Goal: Task Accomplishment & Management: Manage account settings

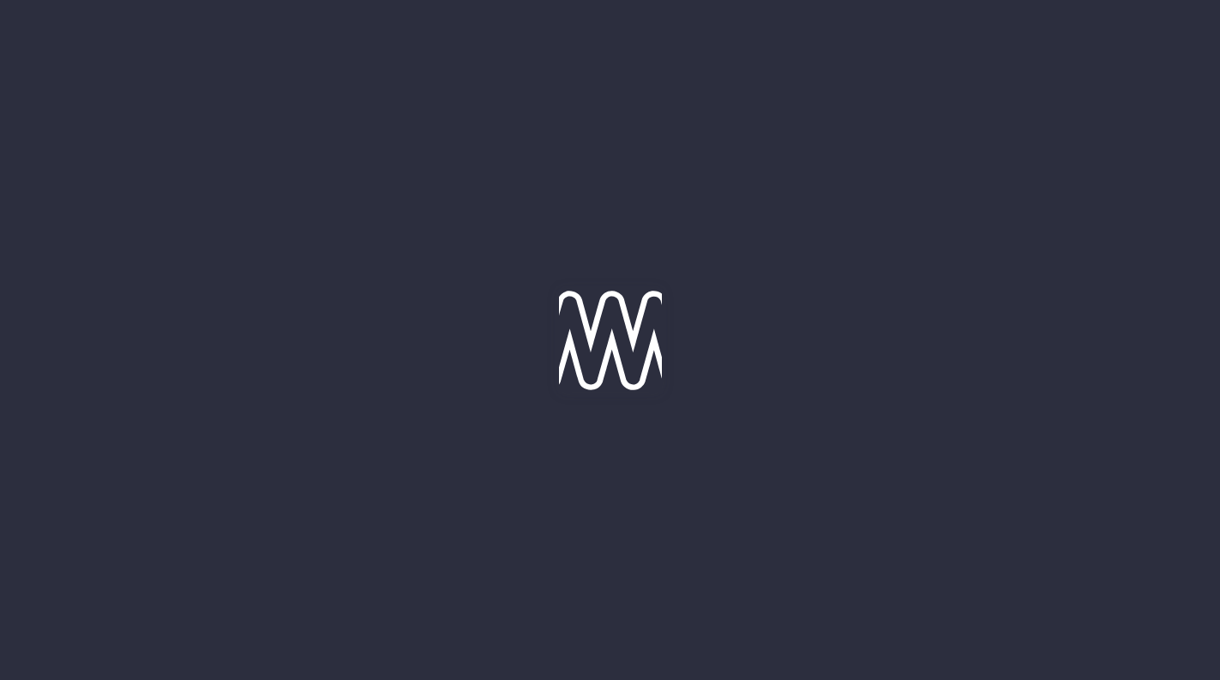
type input "13-10-2025"
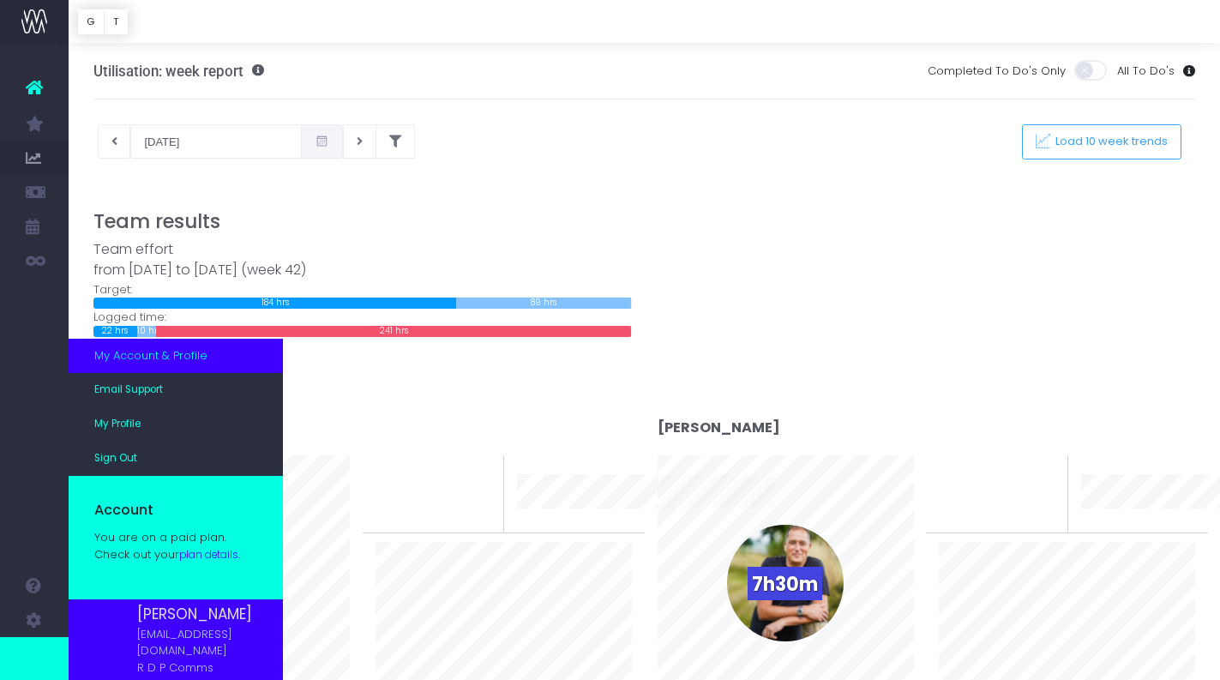
click at [167, 362] on span "My Account & Profile" at bounding box center [150, 355] width 113 height 17
click at [135, 432] on span "My Profile" at bounding box center [117, 424] width 46 height 15
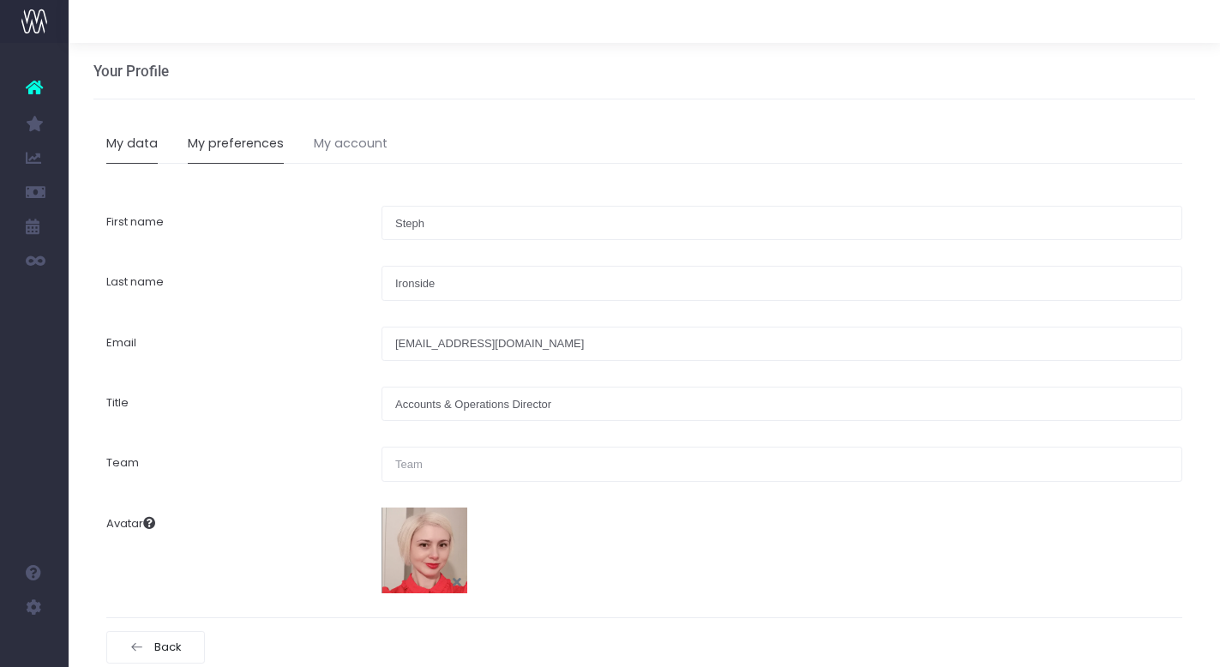
click at [252, 146] on link "My preferences" at bounding box center [236, 143] width 96 height 39
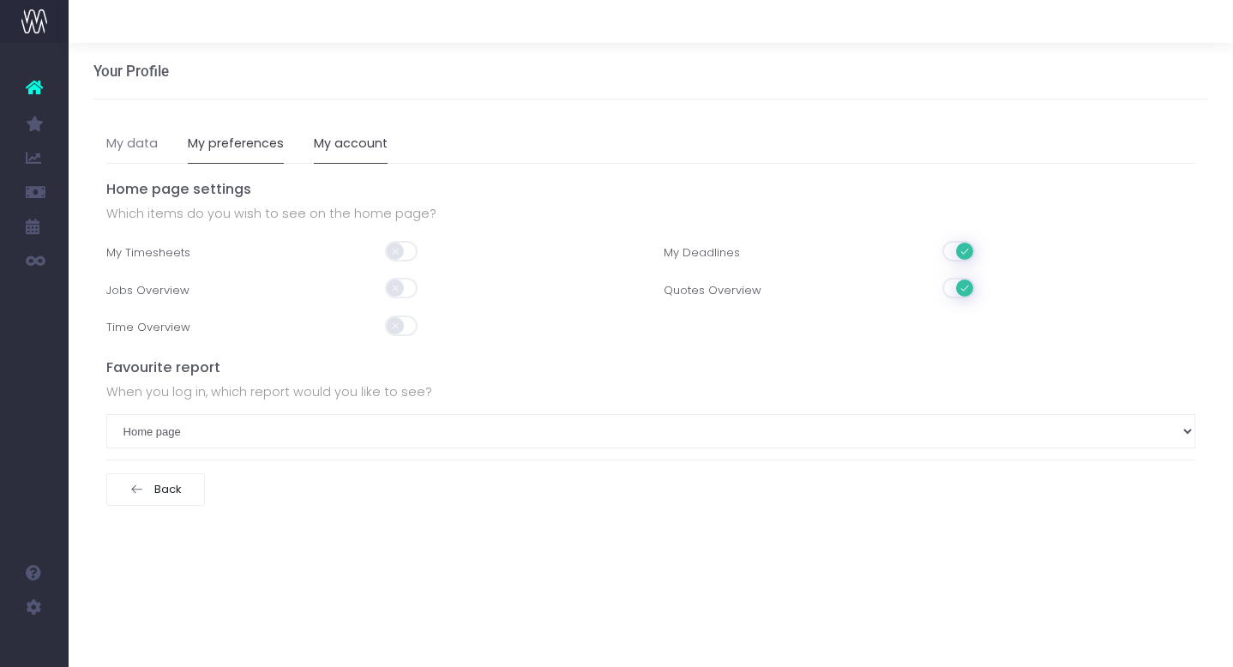
click at [341, 144] on link "My account" at bounding box center [351, 143] width 74 height 39
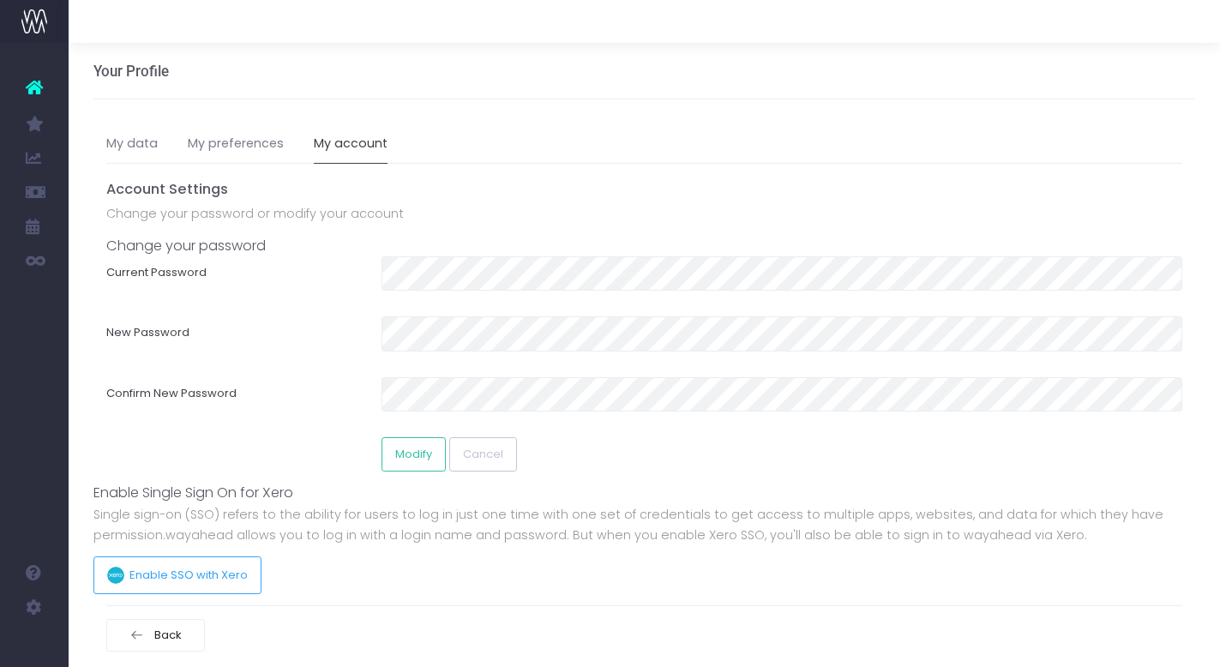
scroll to position [20, 0]
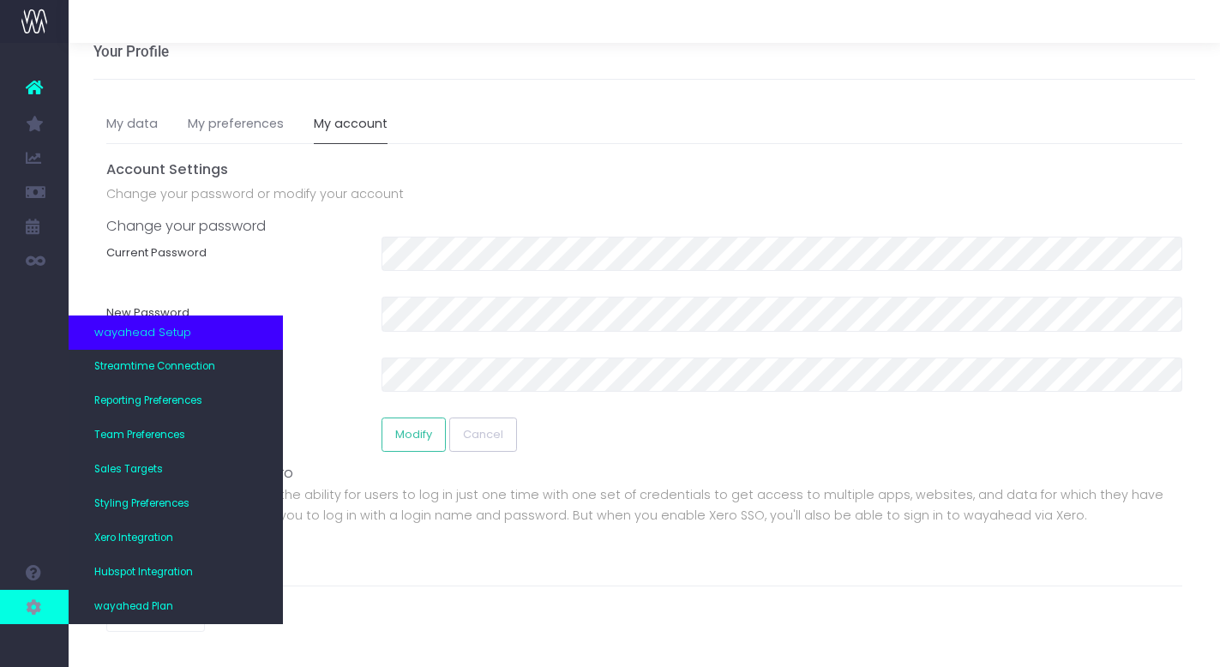
click at [34, 605] on icon at bounding box center [34, 607] width 17 height 19
click at [185, 440] on span "Team Preferences" at bounding box center [139, 435] width 91 height 15
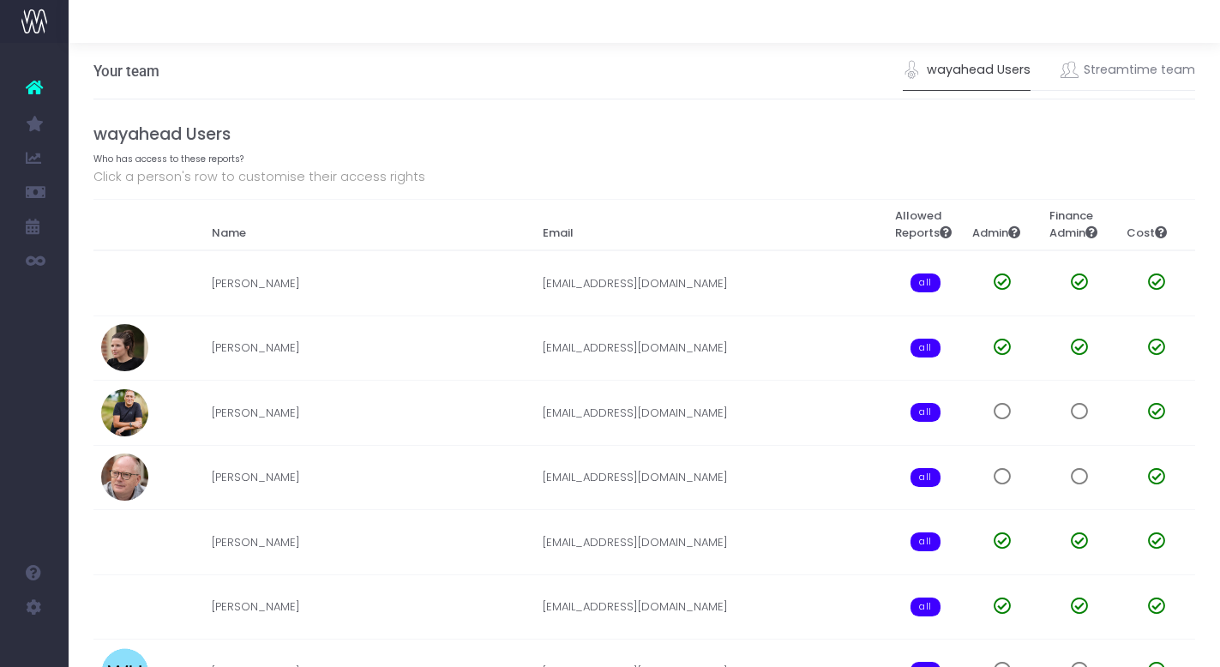
click at [985, 66] on link "wayahead Users" at bounding box center [967, 70] width 128 height 39
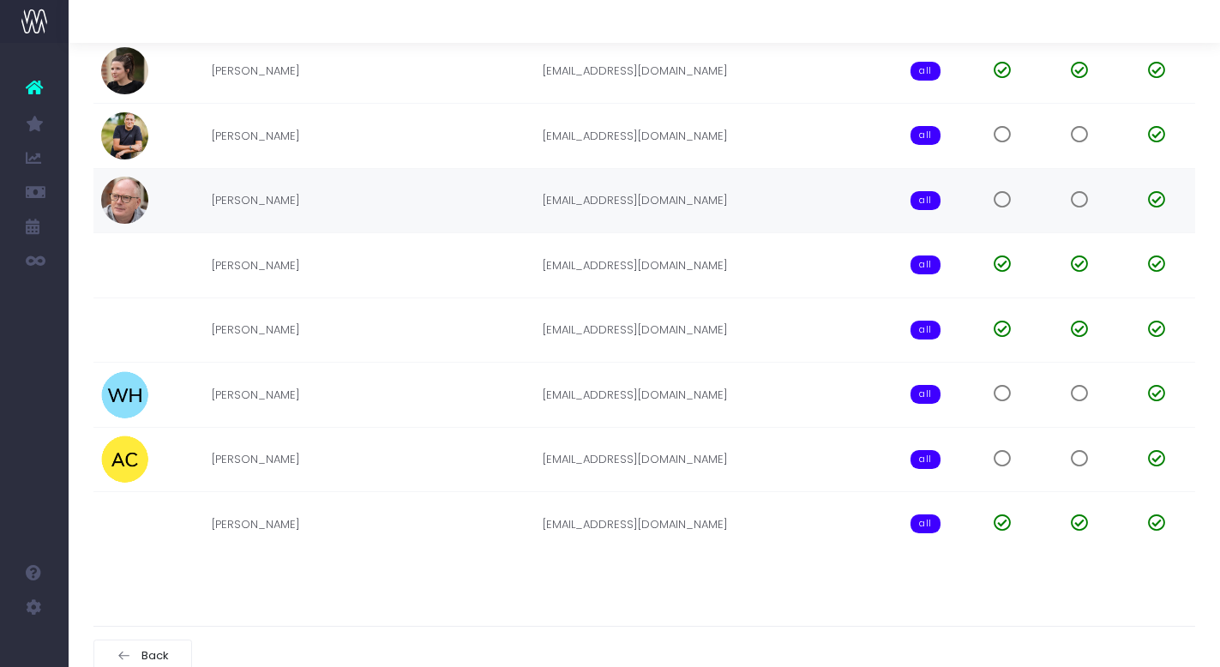
scroll to position [292, 0]
